Goal: Navigation & Orientation: Find specific page/section

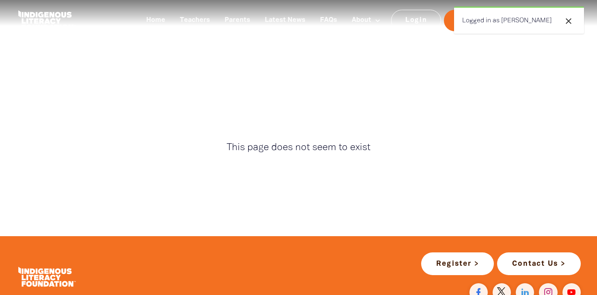
click at [512, 24] on div "close Logged in as [PERSON_NAME]" at bounding box center [519, 19] width 130 height 27
click at [571, 20] on icon "close" at bounding box center [569, 21] width 10 height 10
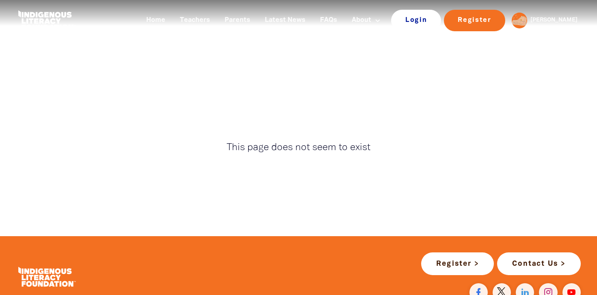
click at [437, 22] on link "Login" at bounding box center [416, 20] width 50 height 21
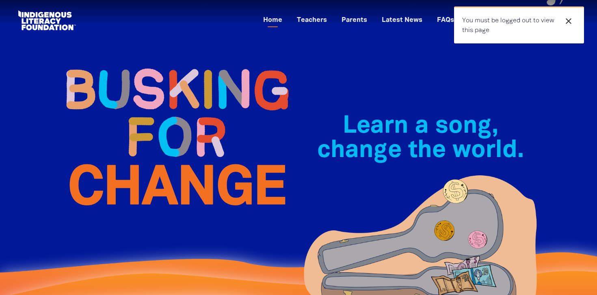
click at [569, 21] on icon "close" at bounding box center [569, 21] width 10 height 10
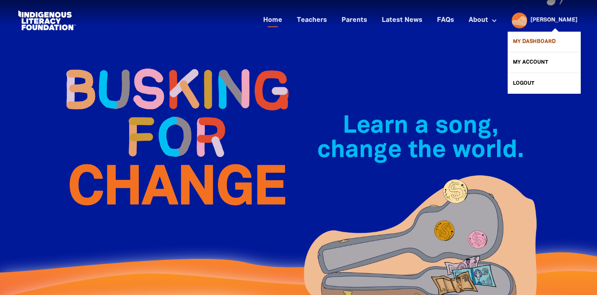
click at [540, 37] on link "My Dashboard" at bounding box center [544, 42] width 73 height 20
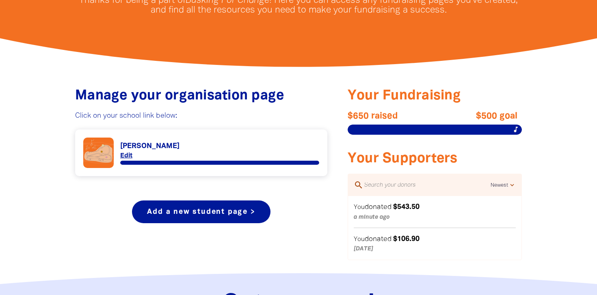
scroll to position [208, 0]
